Goal: Task Accomplishment & Management: Complete application form

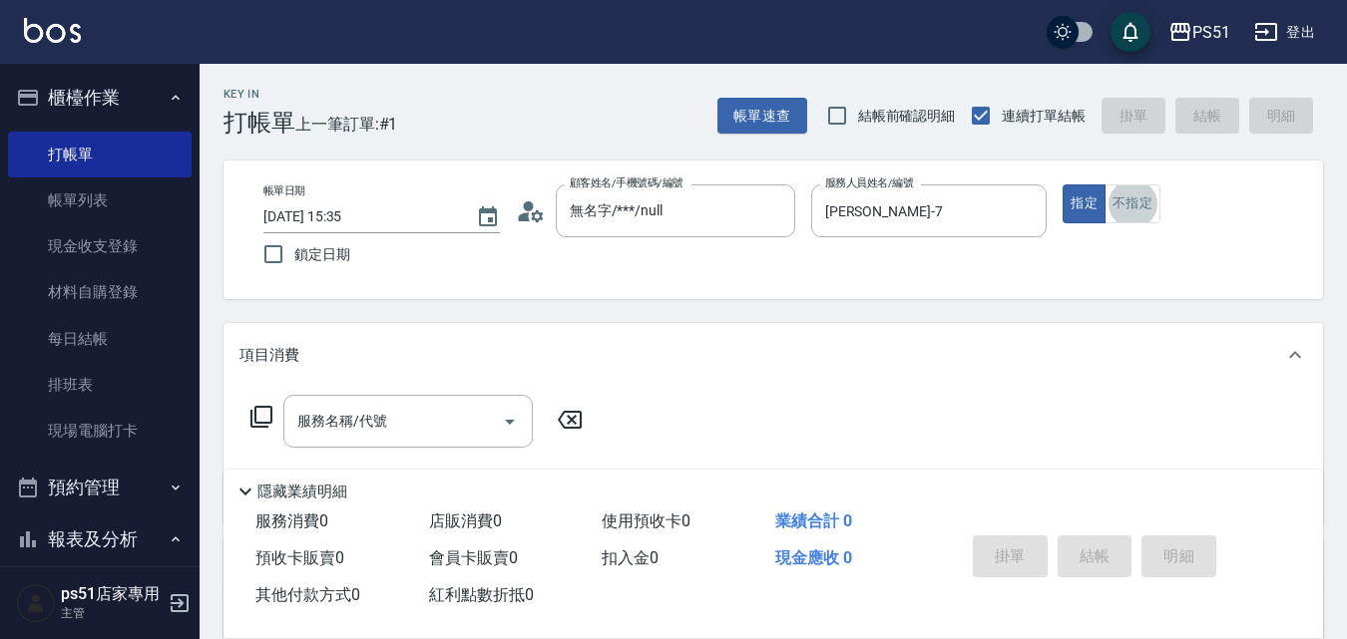
scroll to position [931, 0]
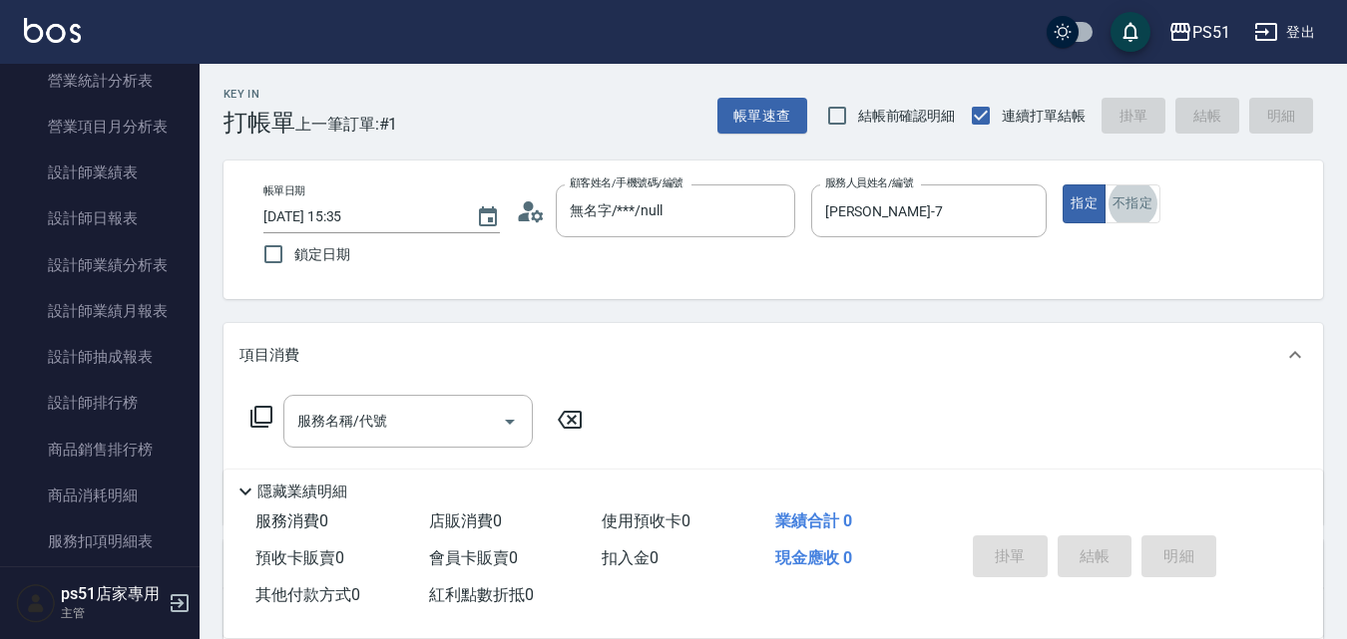
type button "false"
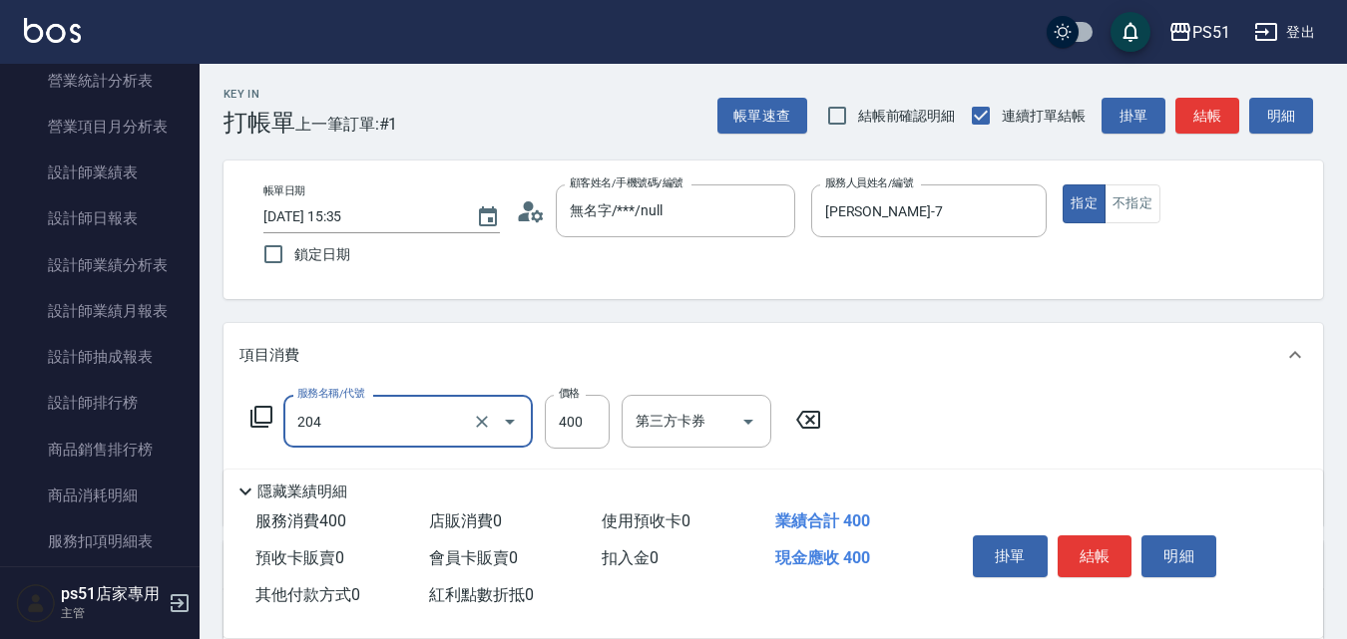
type input "B級洗+剪(204)"
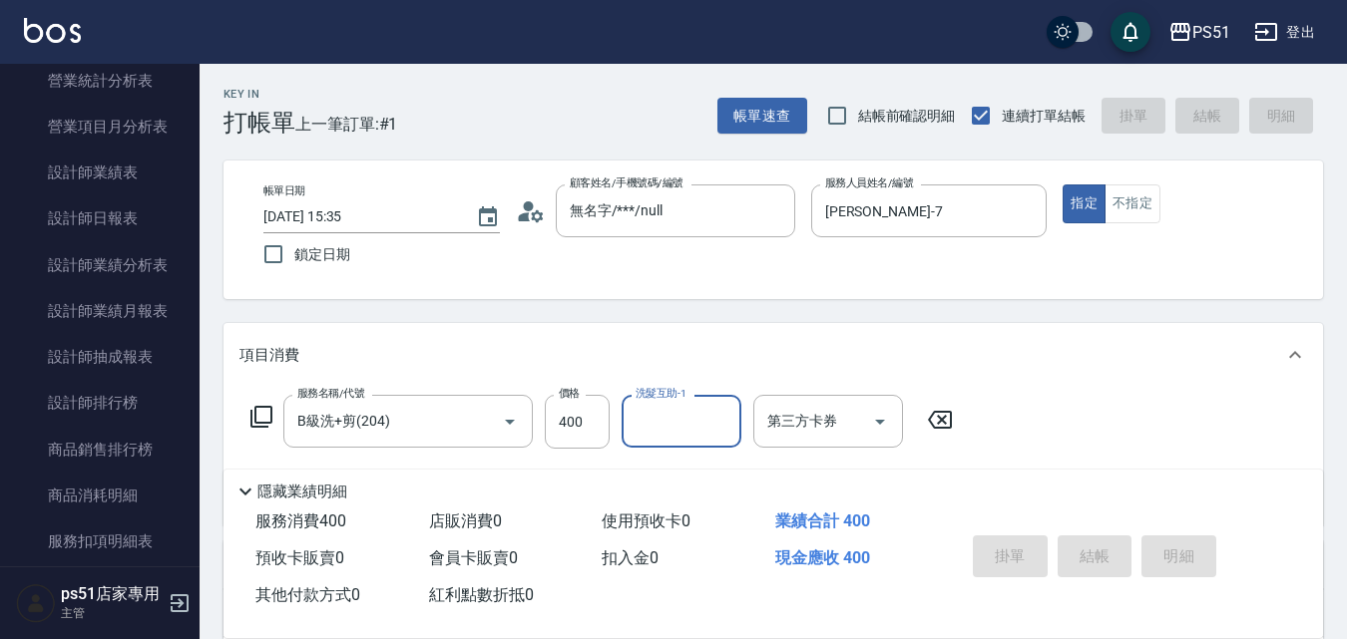
type input "[DATE] 16:33"
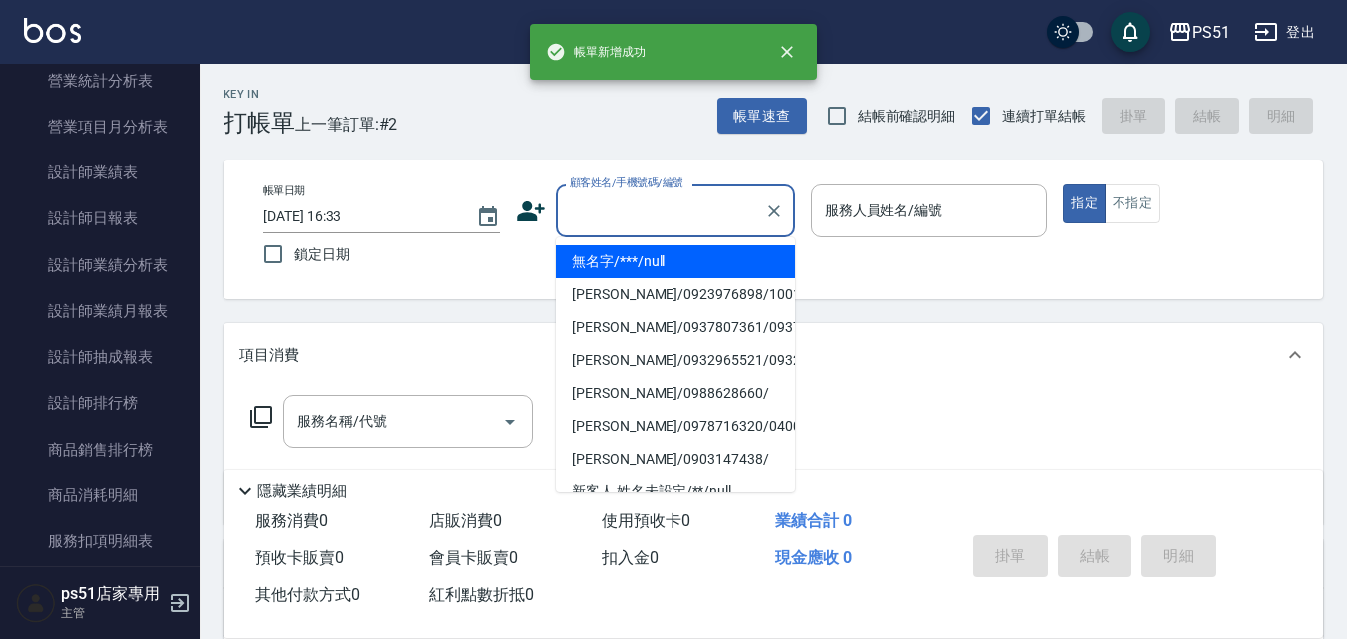
type input "無名字/***/null"
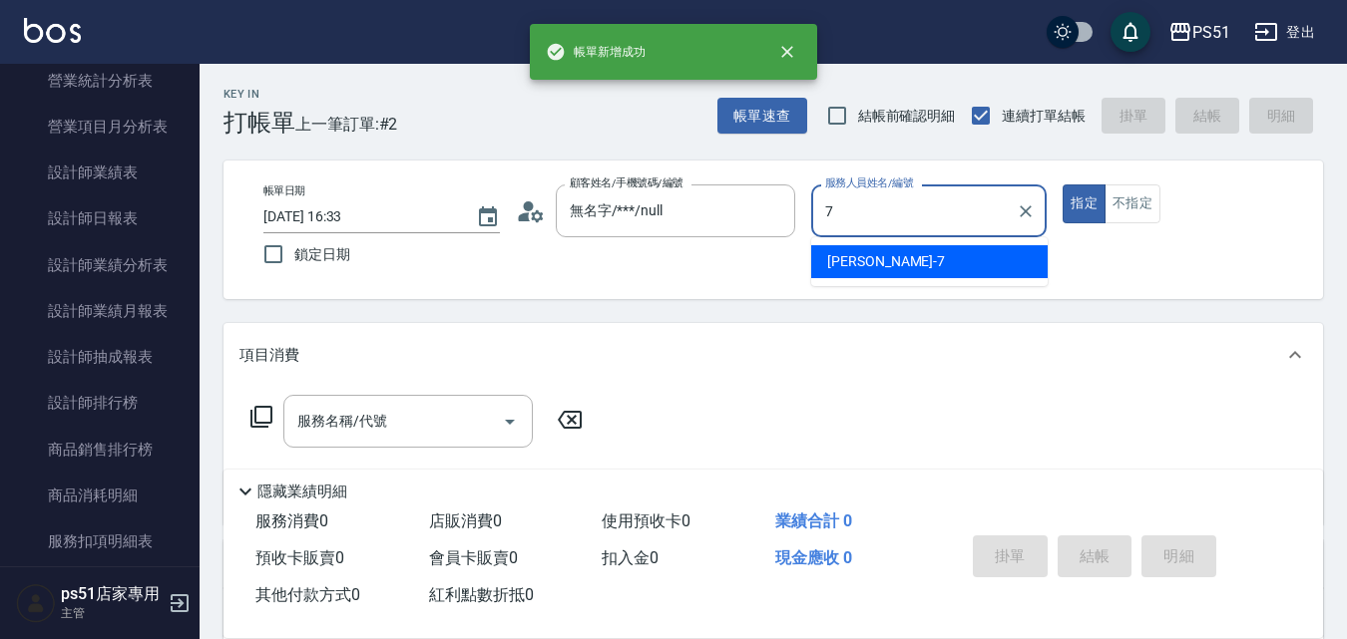
type input "[PERSON_NAME]-7"
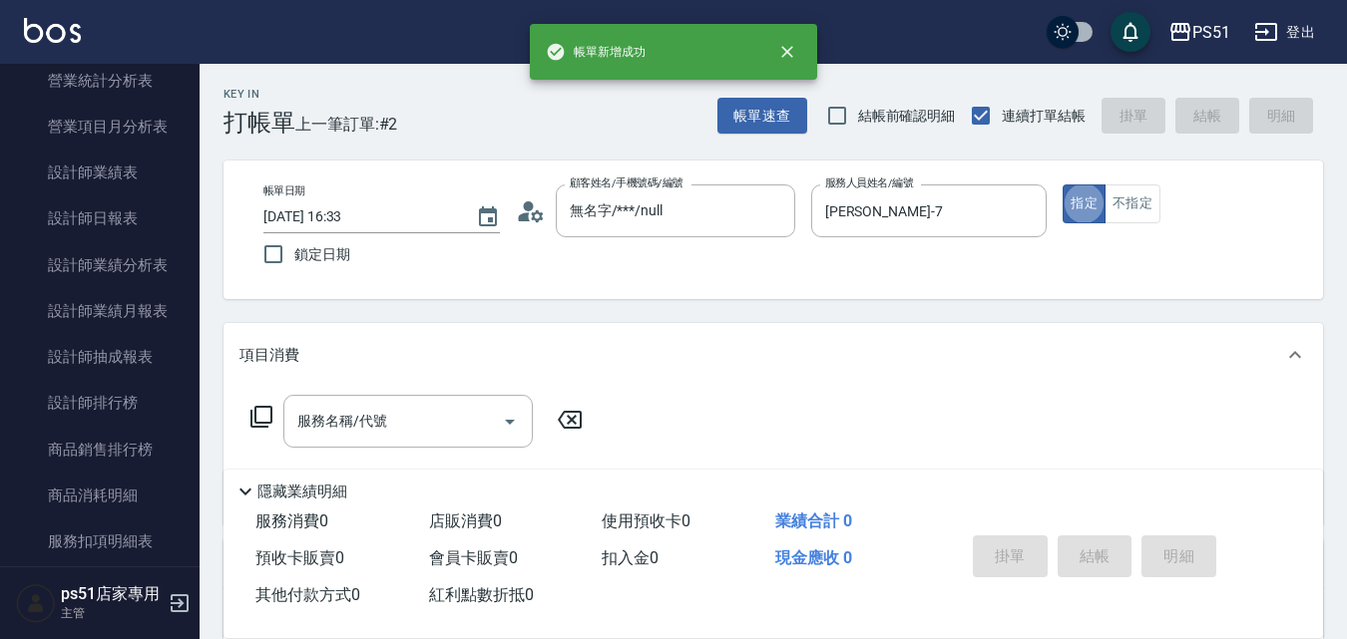
type button "true"
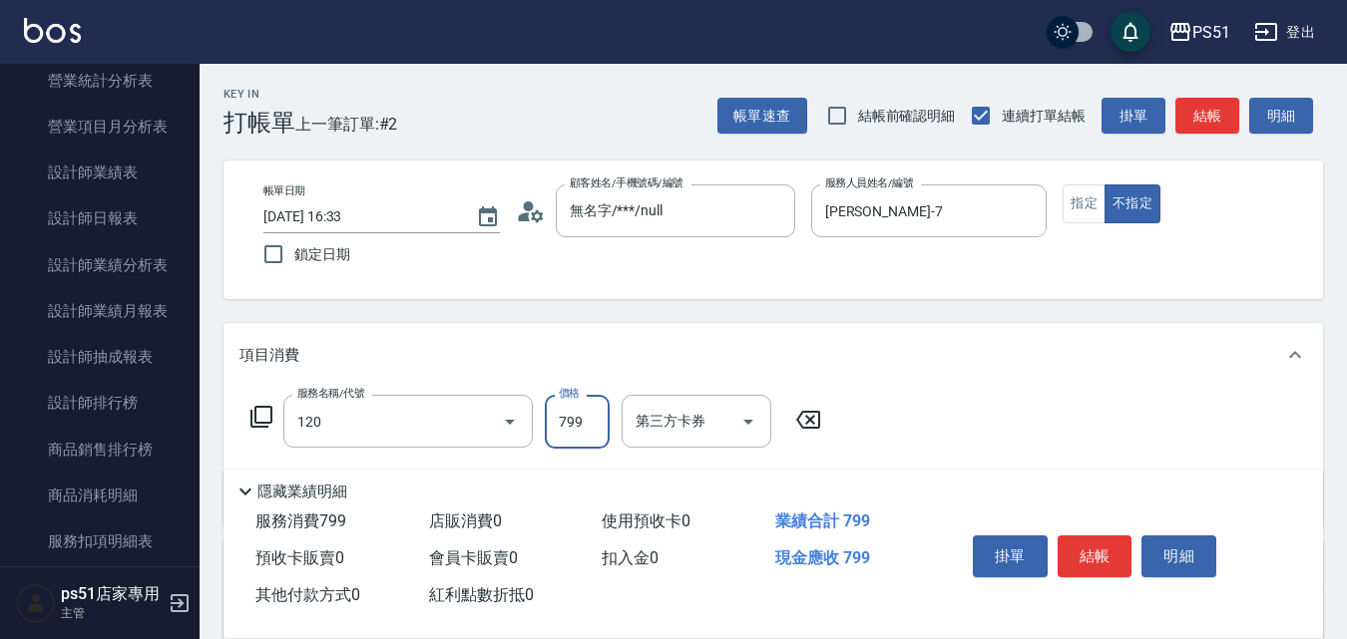
type input "洗+去角質799(120)"
type input "900"
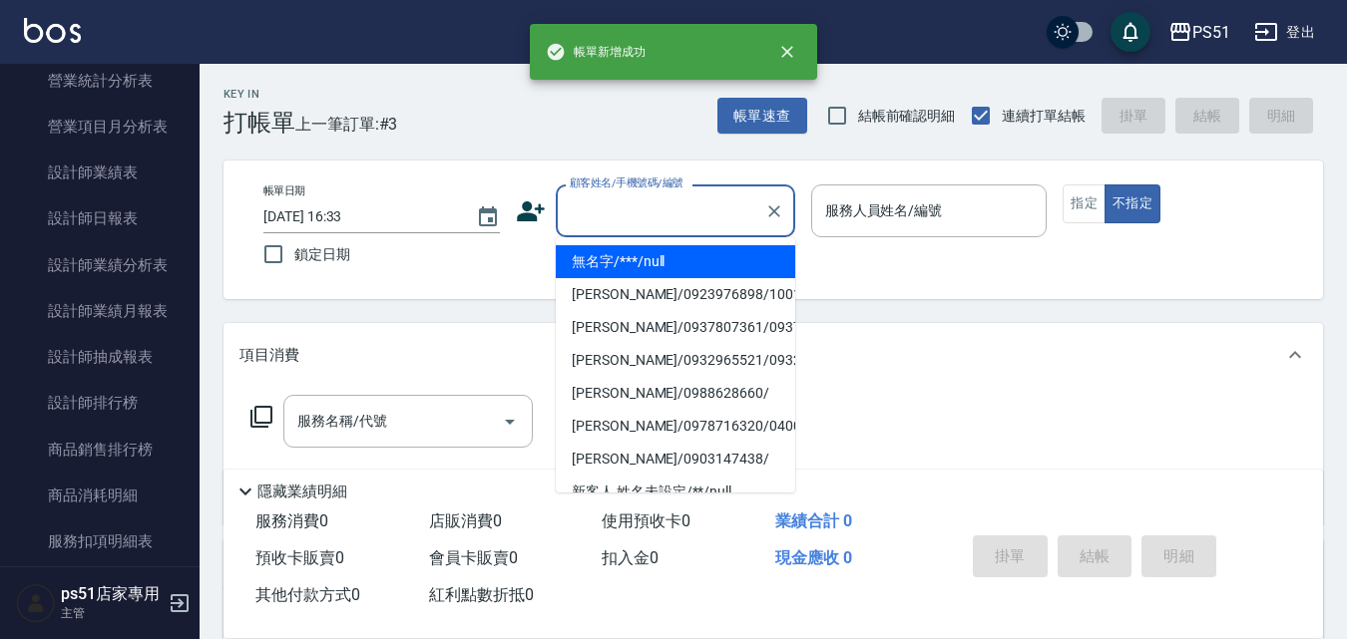
type input "無名字/***/null"
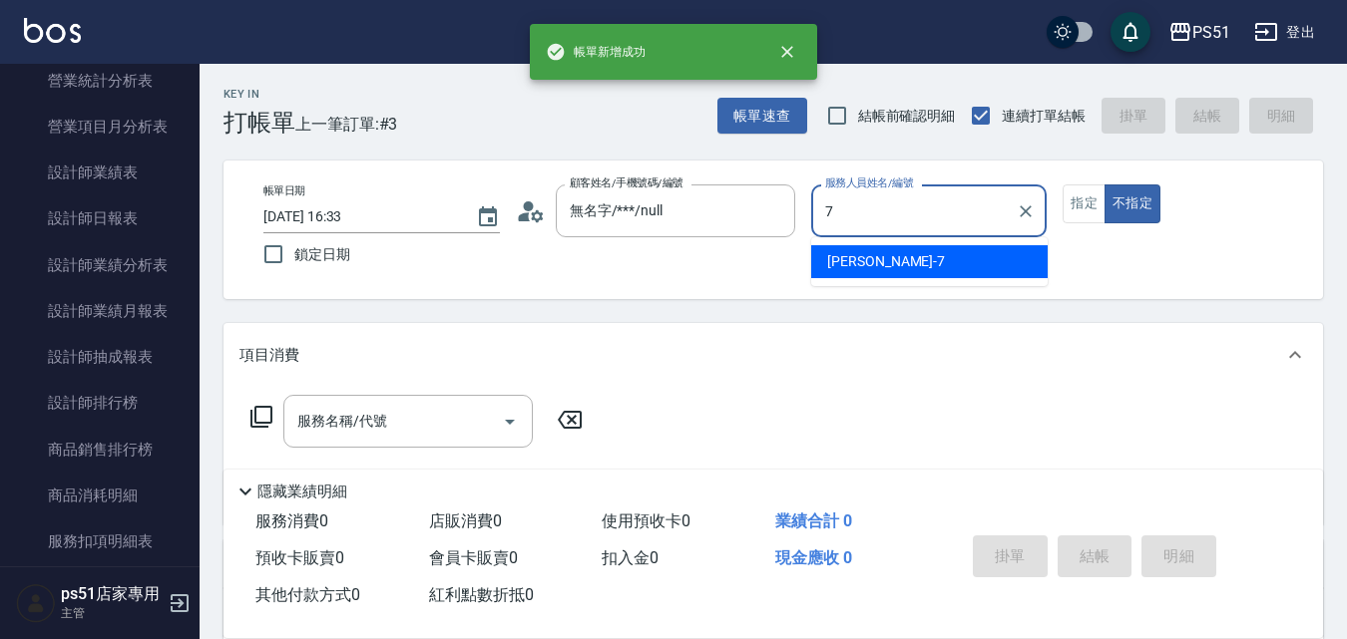
type input "[PERSON_NAME]-7"
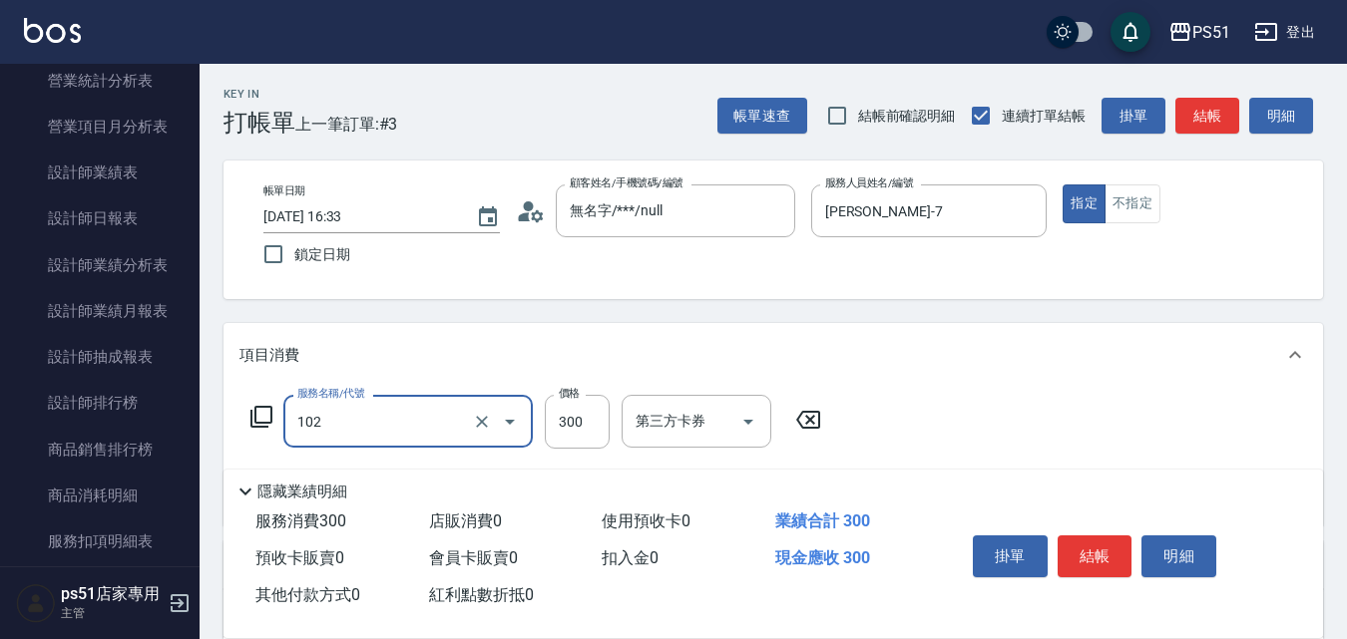
type input "精油洗髮(102)"
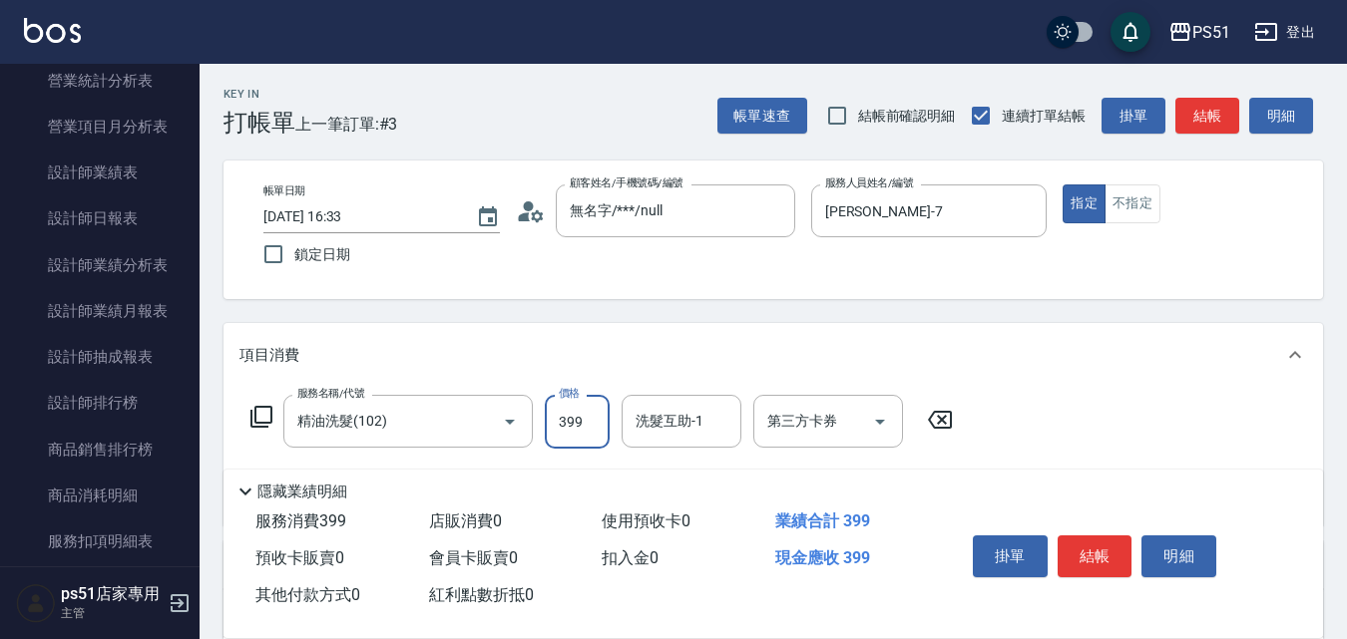
type input "399"
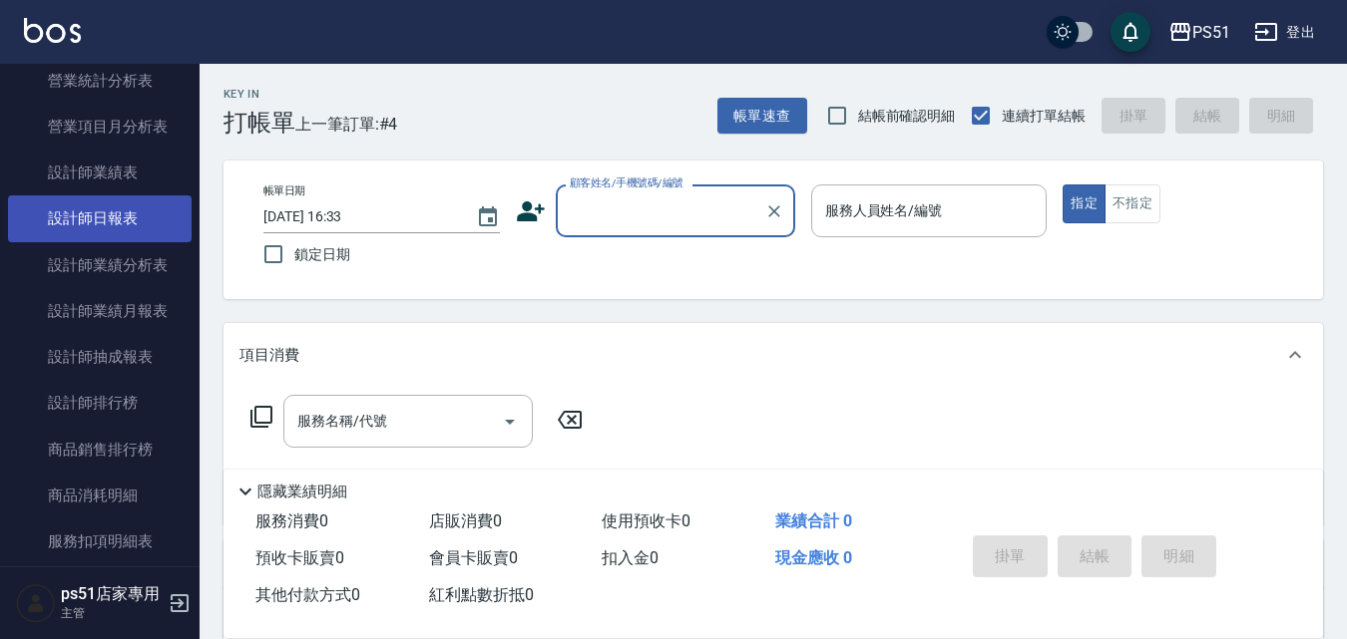
click at [140, 238] on link "設計師日報表" at bounding box center [100, 219] width 184 height 46
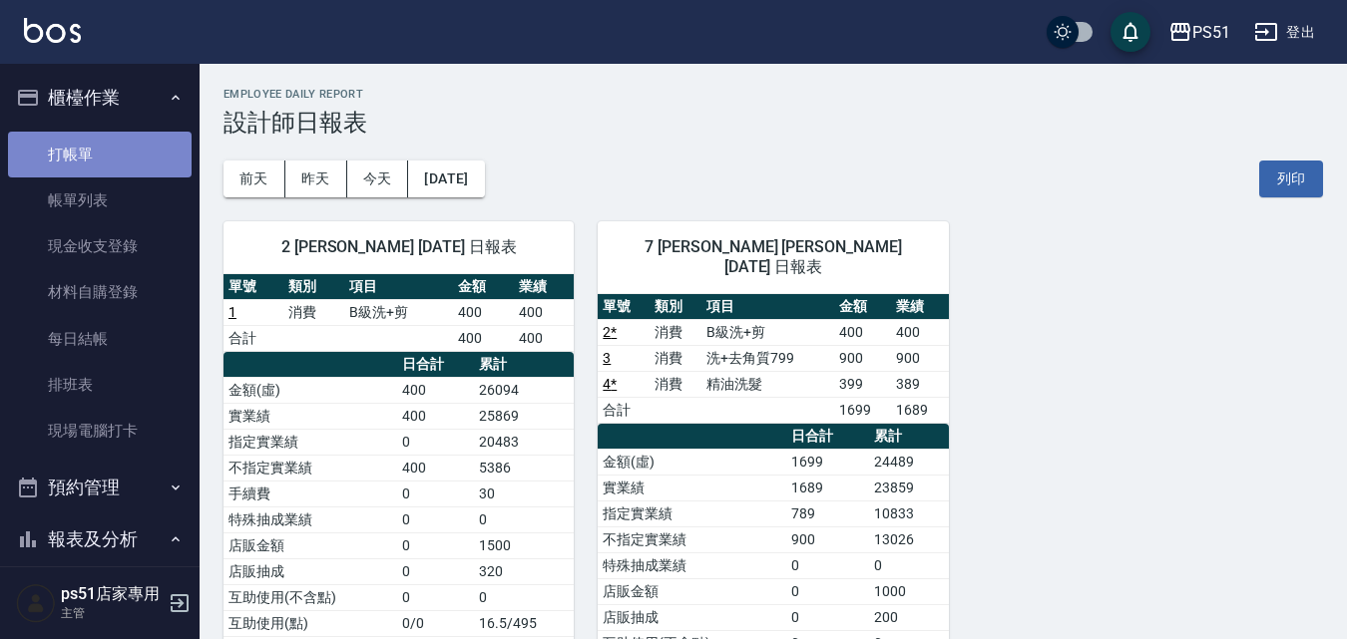
click at [129, 137] on link "打帳單" at bounding box center [100, 155] width 184 height 46
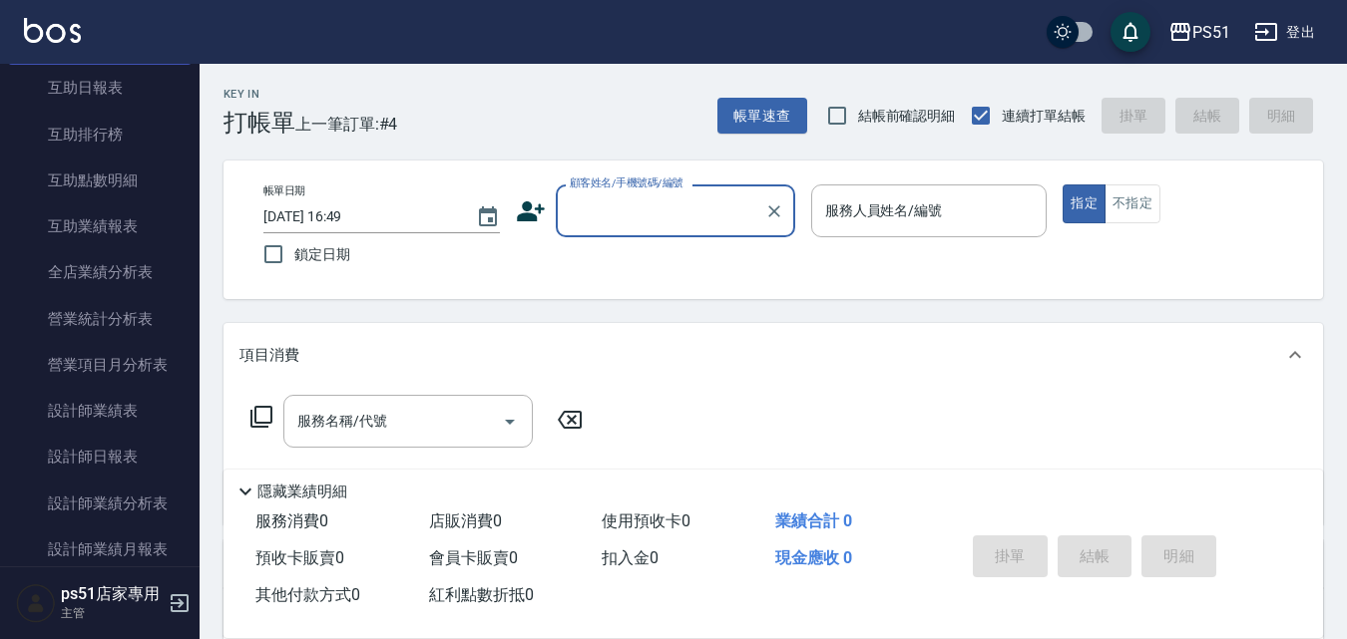
scroll to position [931, 0]
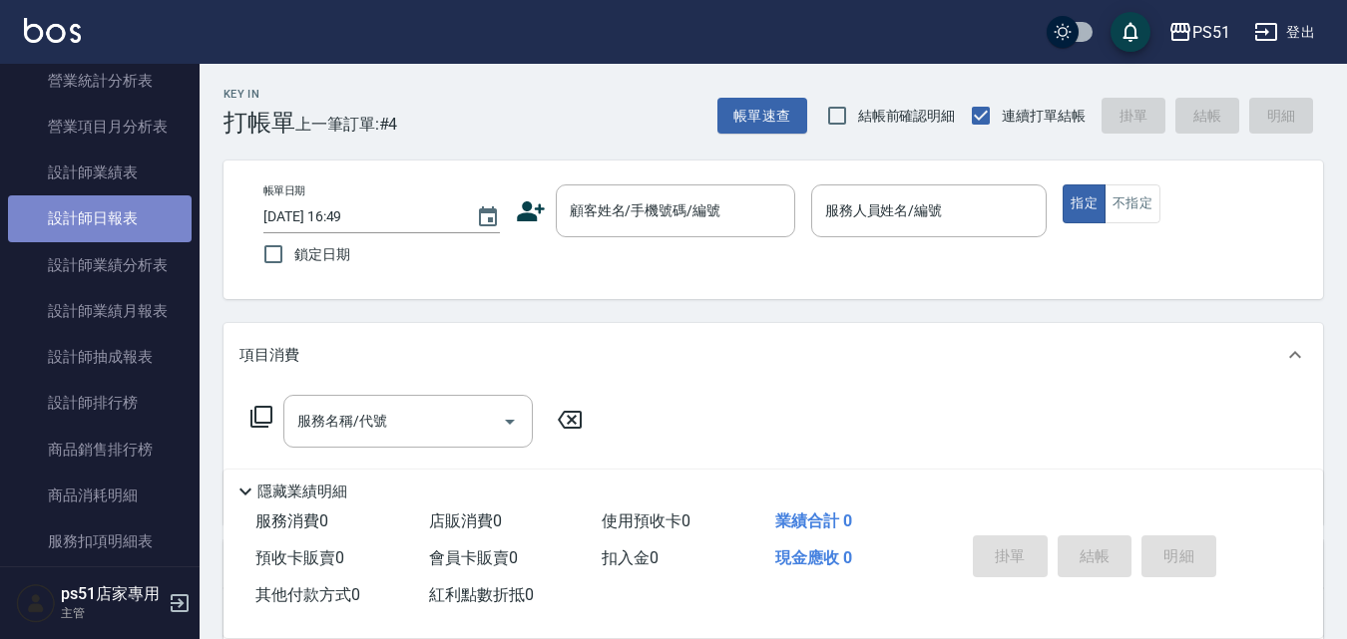
click at [113, 234] on link "設計師日報表" at bounding box center [100, 219] width 184 height 46
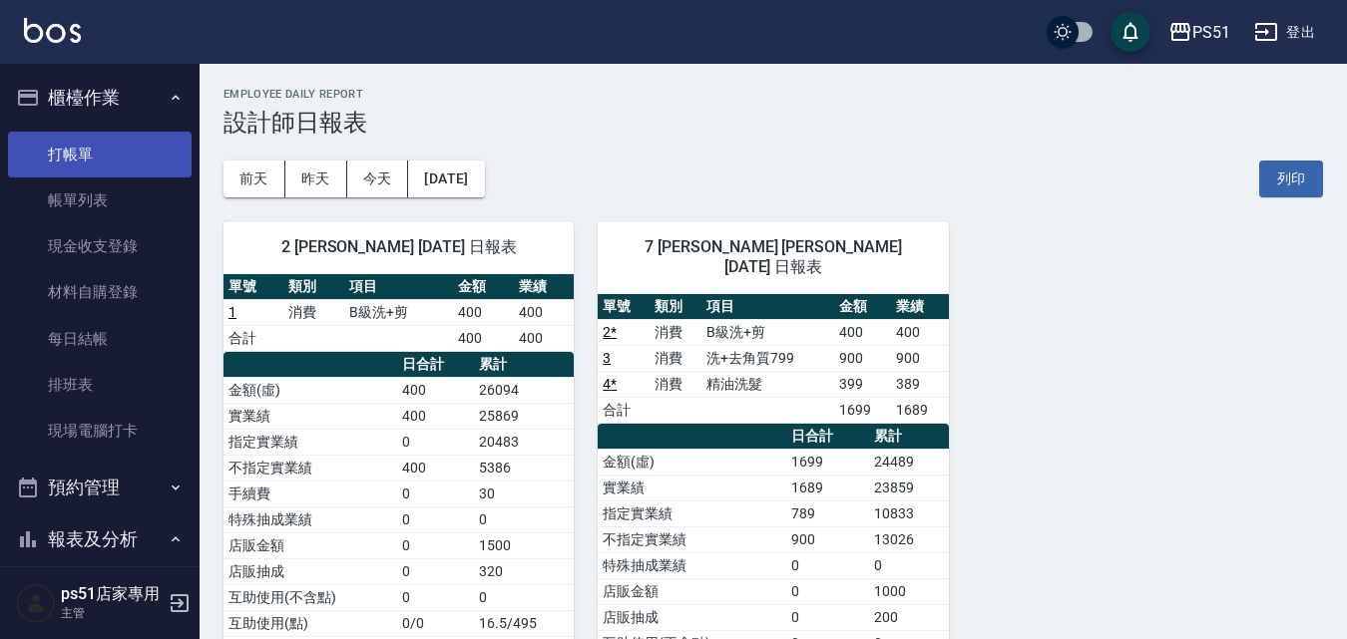
click at [83, 139] on link "打帳單" at bounding box center [100, 155] width 184 height 46
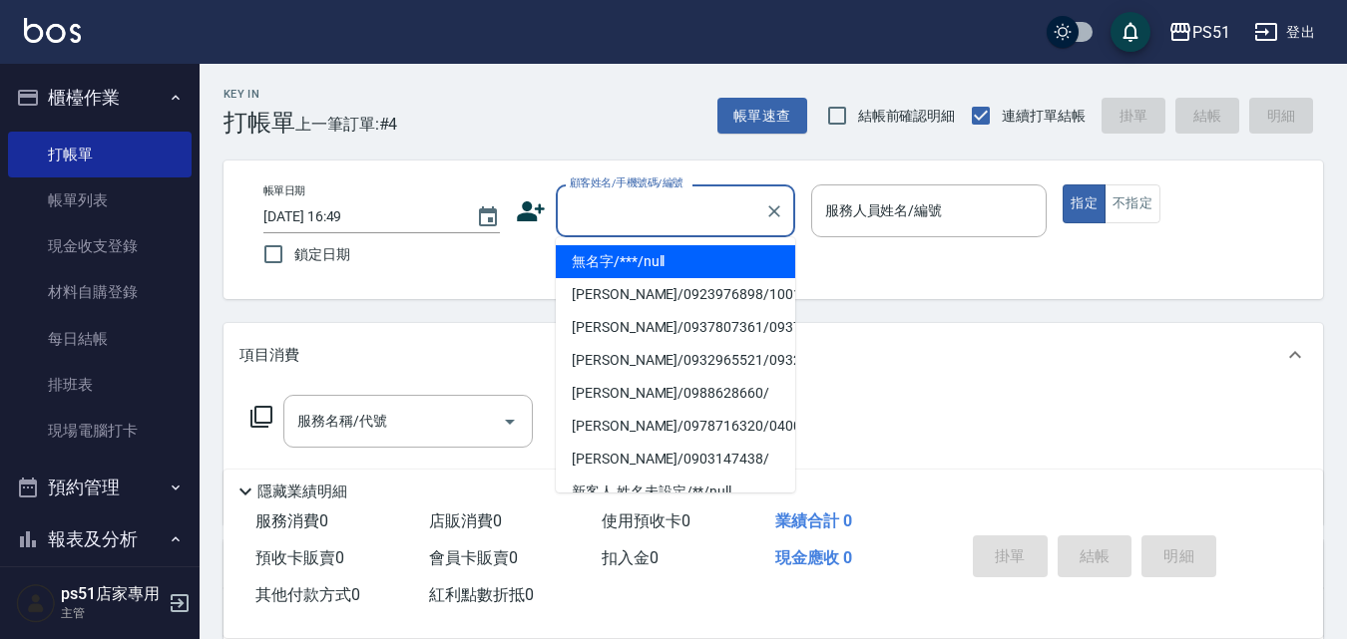
type input "無名字/***/null"
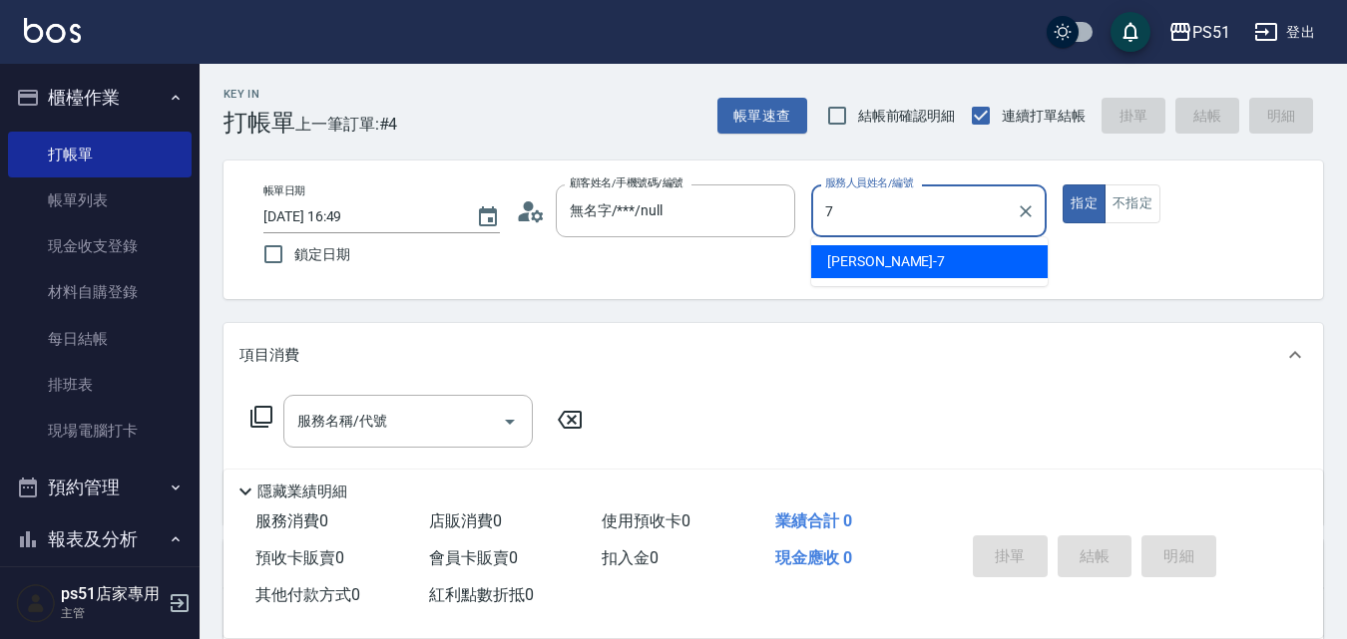
type input "[PERSON_NAME]-7"
type button "true"
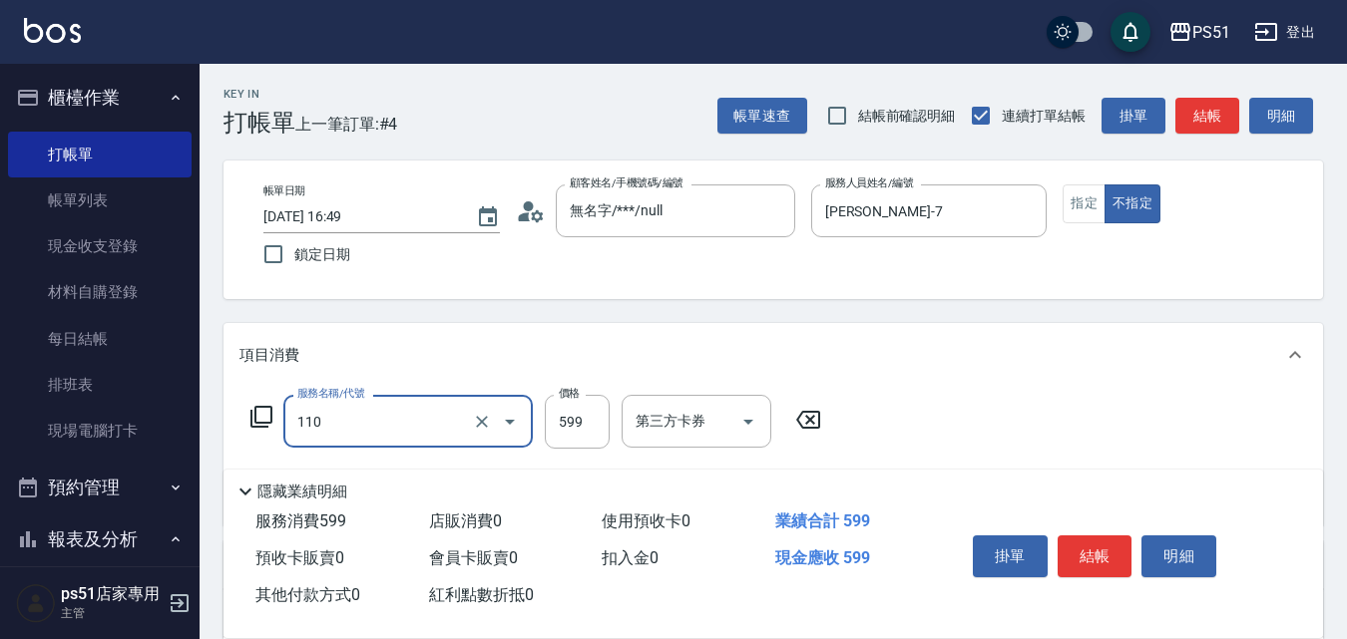
type input "海鹽洗髮(110)"
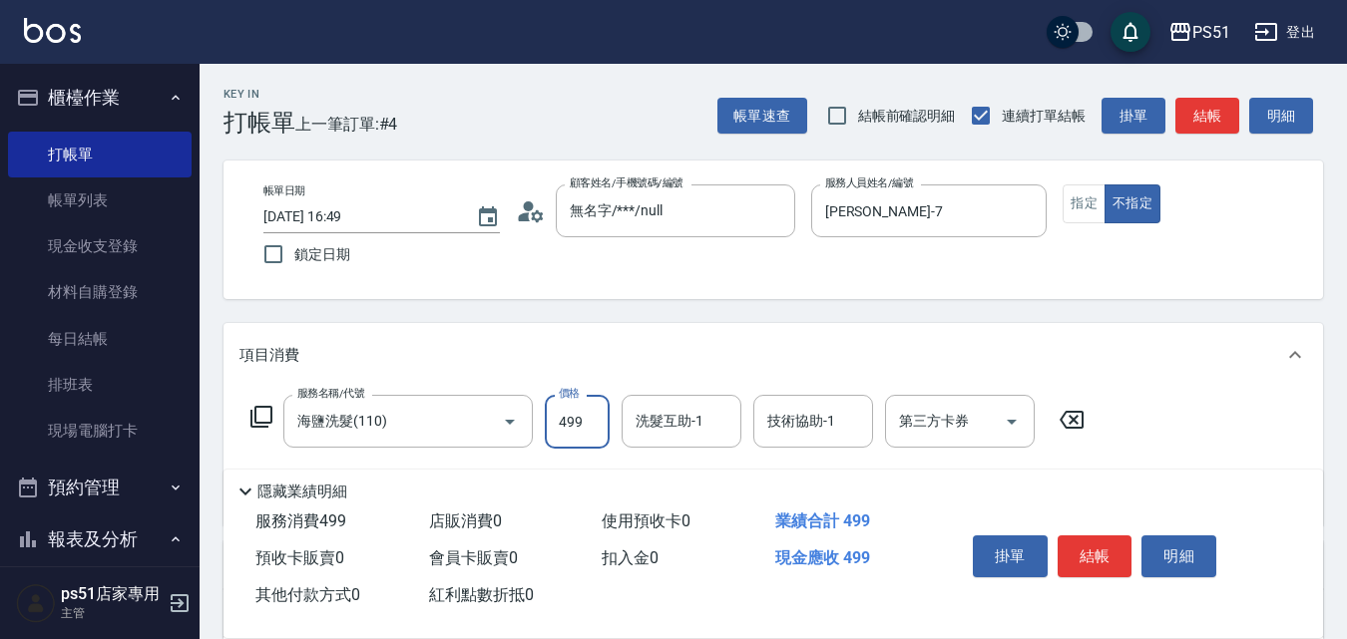
type input "499"
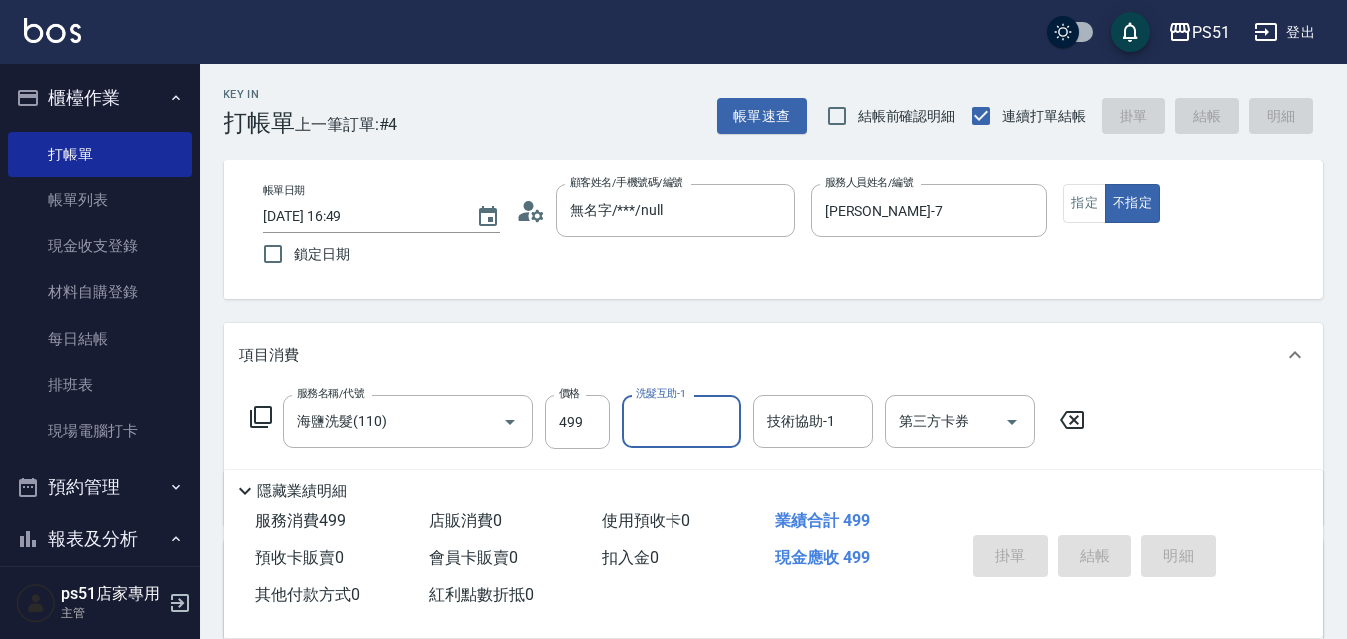
type input "[DATE] 17:15"
